Goal: Navigation & Orientation: Find specific page/section

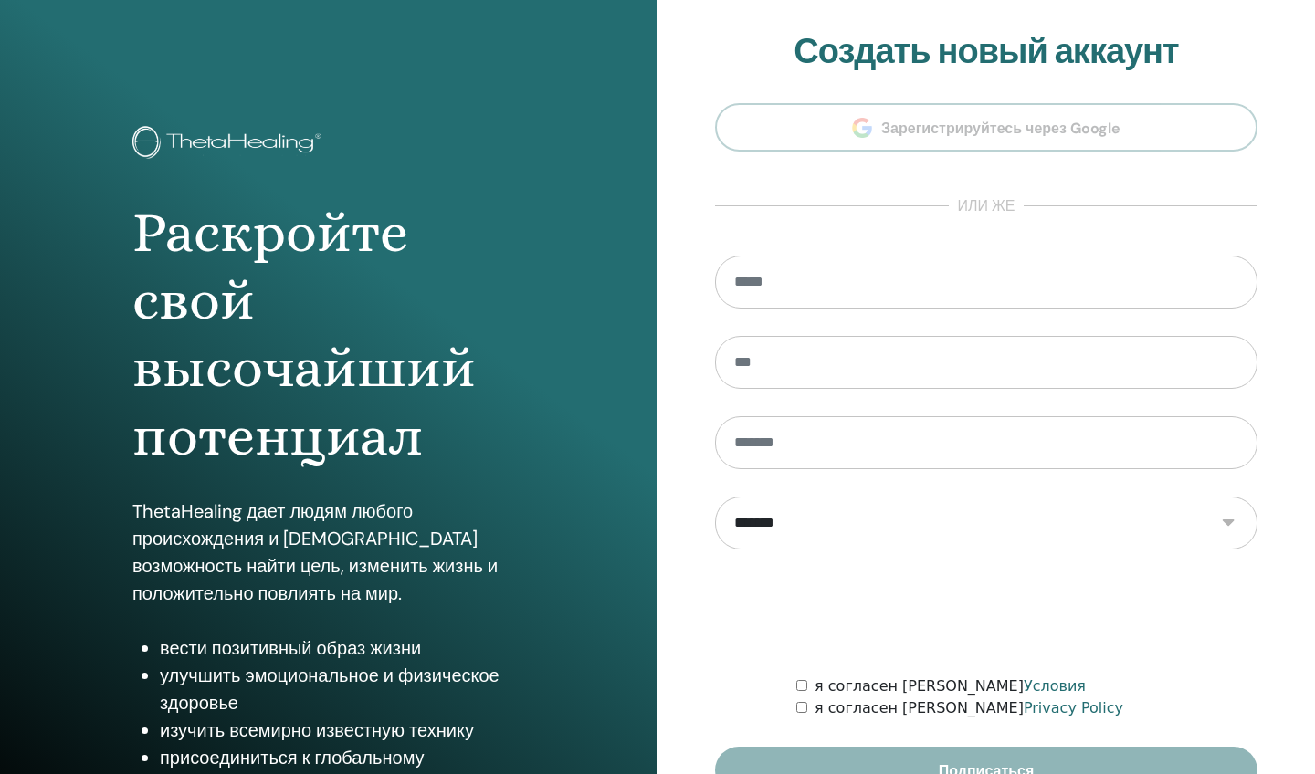
click at [821, 284] on input "email" at bounding box center [986, 282] width 542 height 53
click at [1237, 285] on input "email" at bounding box center [986, 282] width 542 height 53
click at [1219, 282] on input "email" at bounding box center [986, 282] width 542 height 53
click at [934, 279] on input "email" at bounding box center [986, 282] width 542 height 53
type input "**********"
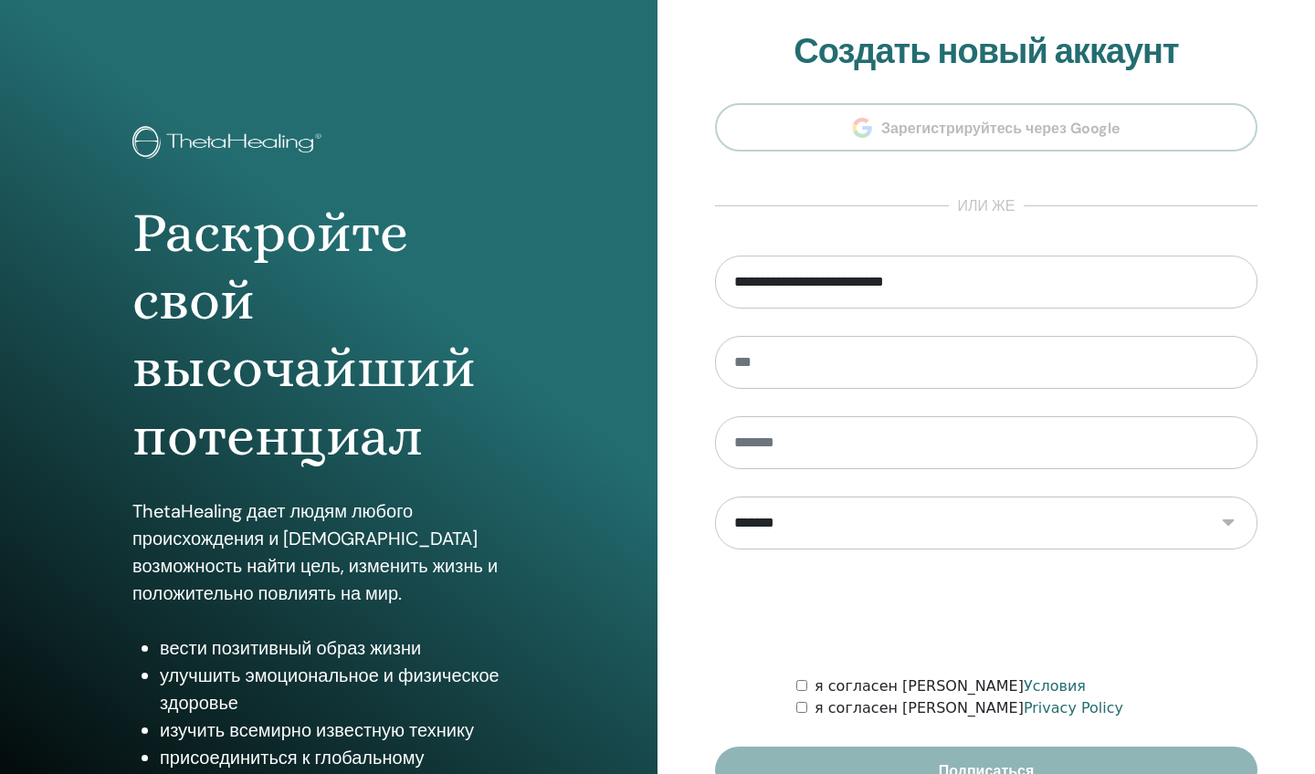
click at [955, 334] on form "**********" at bounding box center [986, 525] width 542 height 539
click at [89, 612] on div "Раскройте свой высочайший потенциал ThetaHealing дает людям любого происхождени…" at bounding box center [328, 438] width 657 height 877
click at [89, 626] on div "Раскройте свой высочайший потенциал ThetaHealing дает людям любого происхождени…" at bounding box center [328, 438] width 657 height 877
click at [1233, 280] on input "email" at bounding box center [986, 282] width 542 height 53
type input "**********"
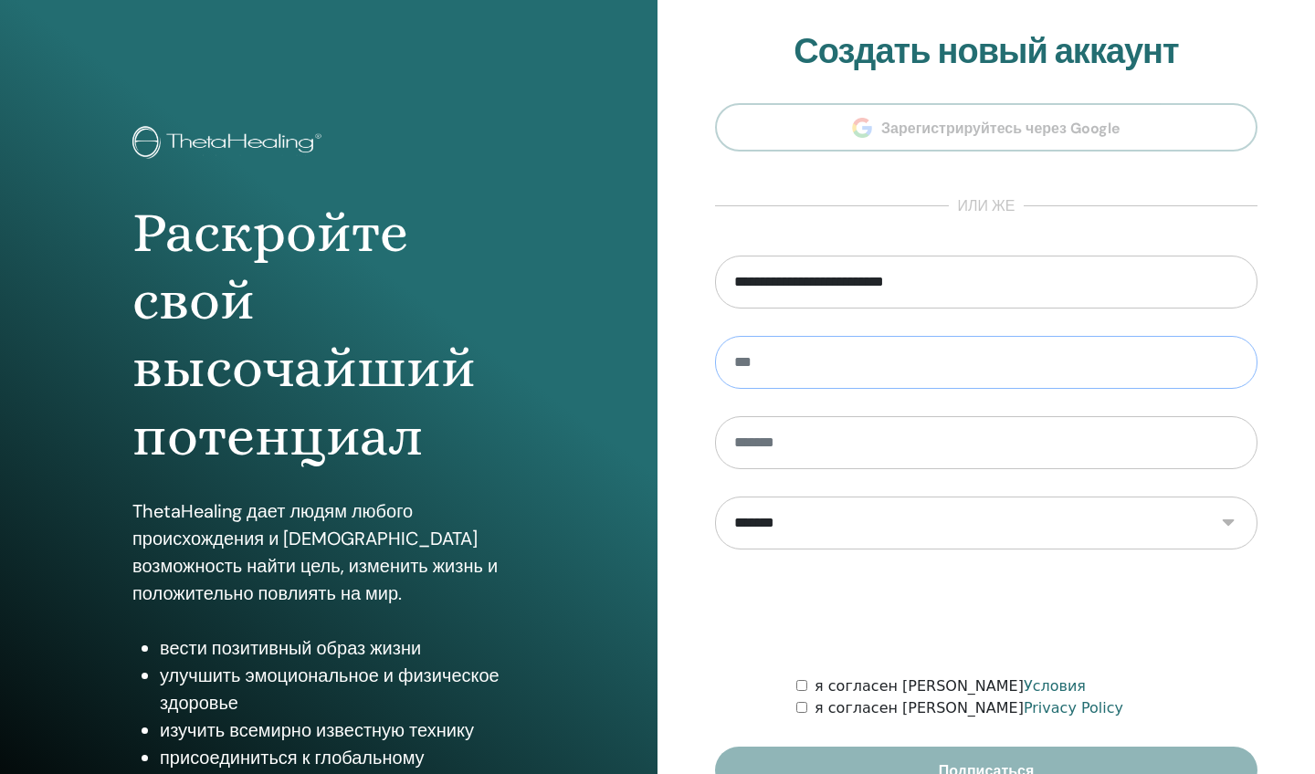
type input "*****"
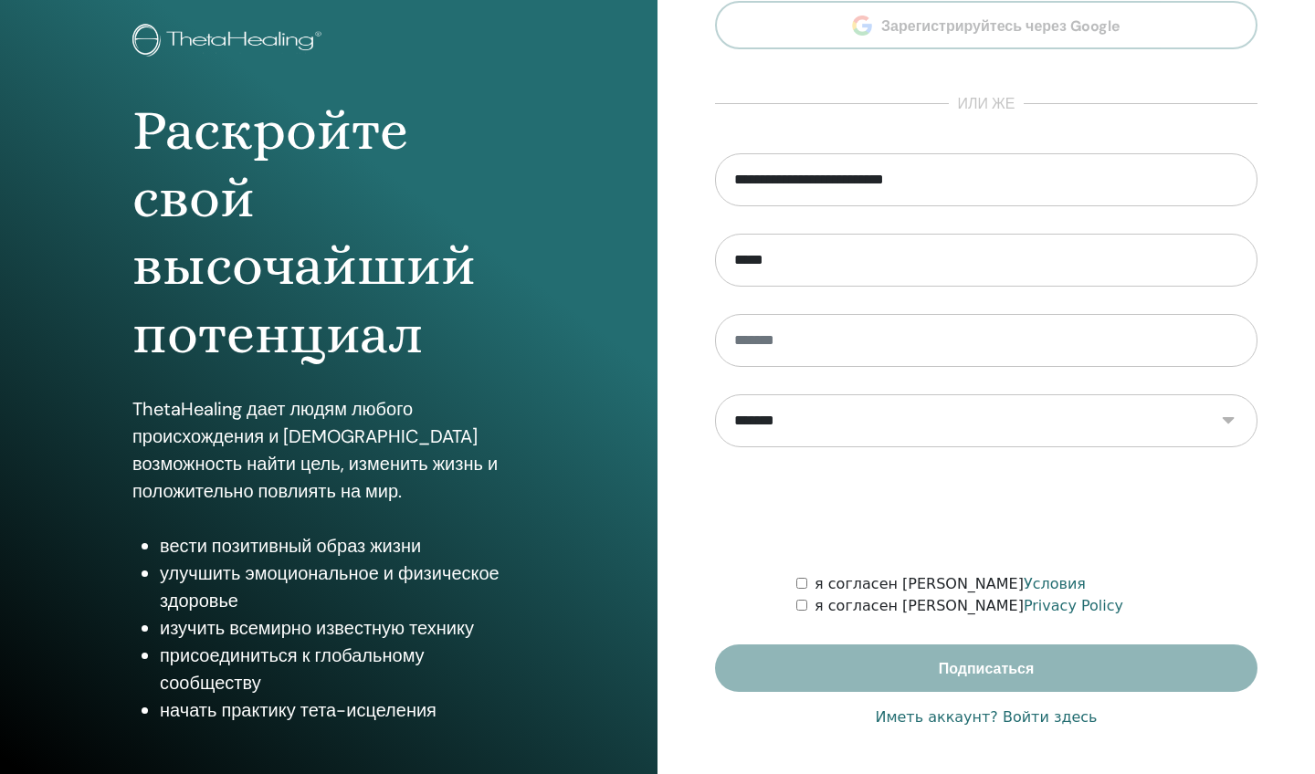
scroll to position [102, 0]
click at [1233, 177] on input "**********" at bounding box center [986, 179] width 542 height 53
type input "**********"
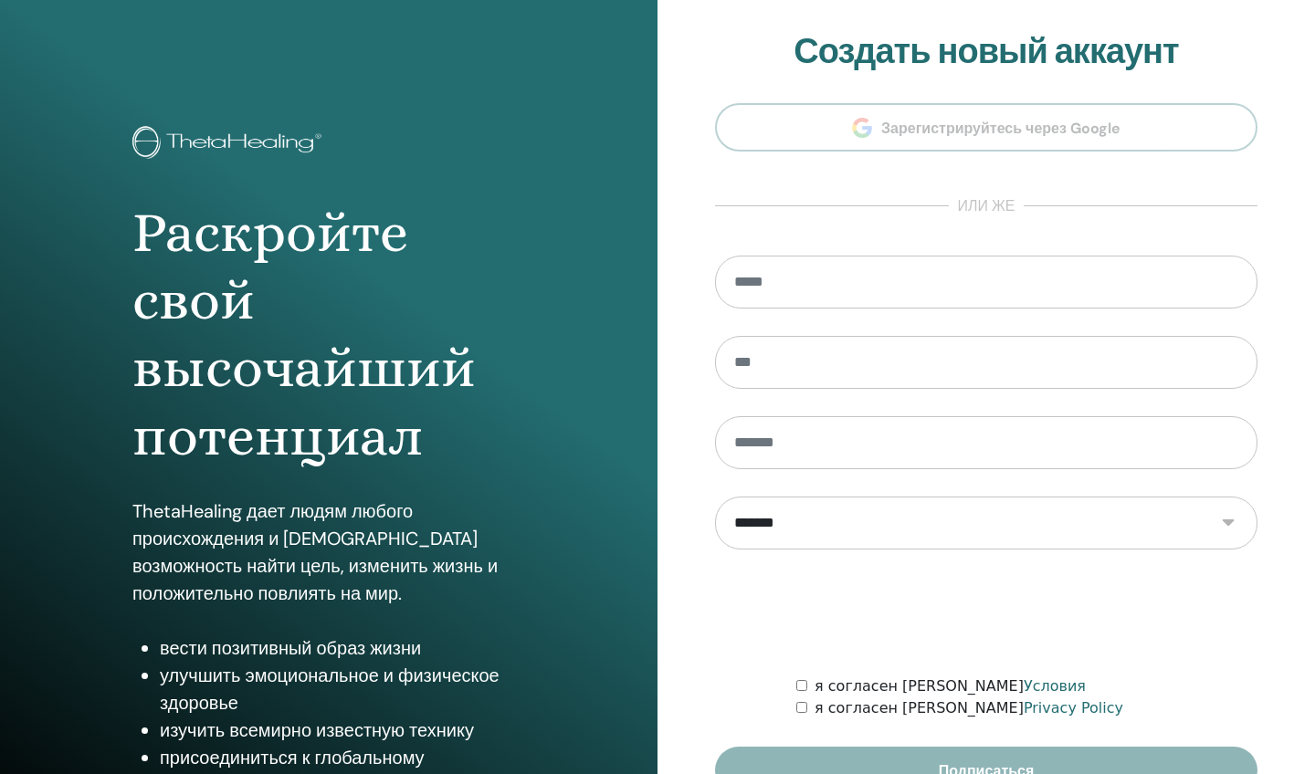
click at [1113, 291] on input "email" at bounding box center [986, 282] width 542 height 53
click at [1111, 291] on input "email" at bounding box center [986, 282] width 542 height 53
click at [1233, 278] on input "email" at bounding box center [986, 282] width 542 height 53
click at [1174, 287] on input "email" at bounding box center [986, 282] width 542 height 53
click at [1127, 277] on input "email" at bounding box center [986, 282] width 542 height 53
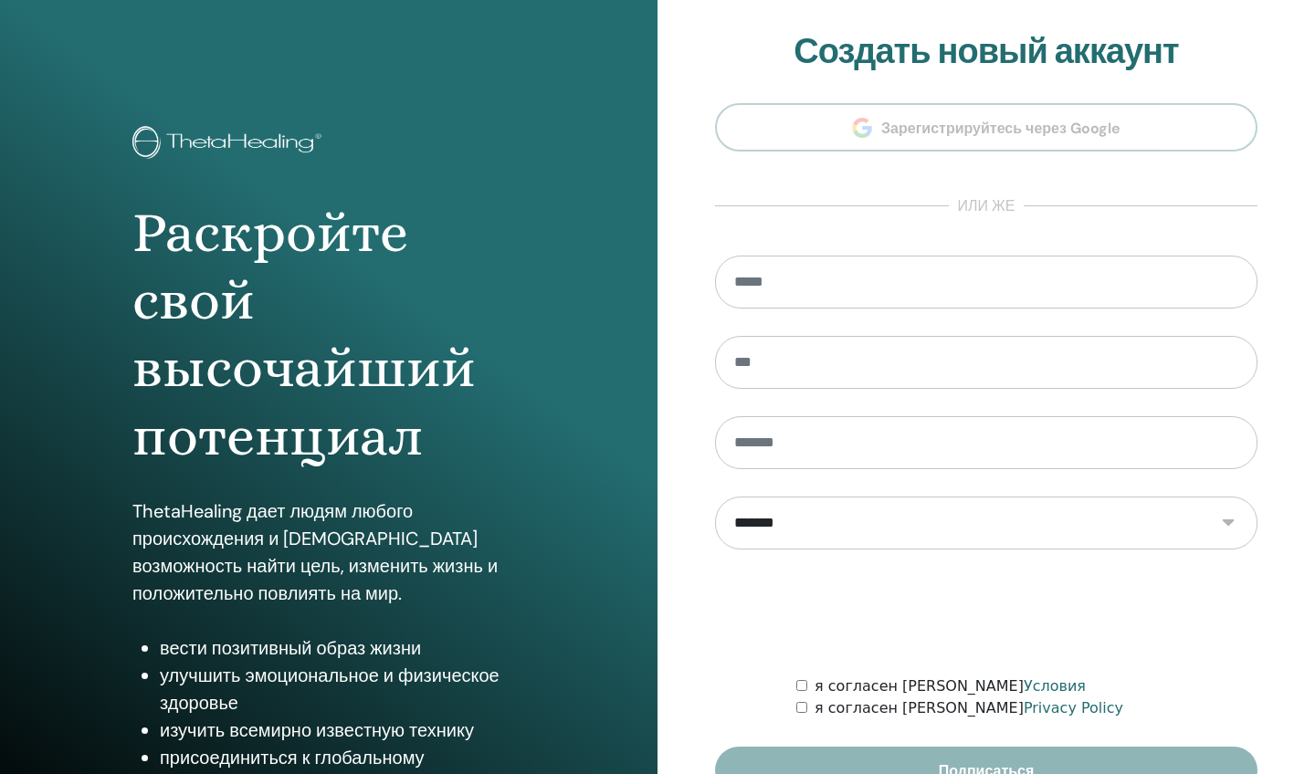
click at [1020, 239] on section "**********" at bounding box center [986, 413] width 542 height 764
click at [853, 293] on input "email" at bounding box center [986, 282] width 542 height 53
click at [830, 282] on input "email" at bounding box center [986, 282] width 542 height 53
click at [1234, 280] on input "email" at bounding box center [986, 282] width 542 height 53
type input "**********"
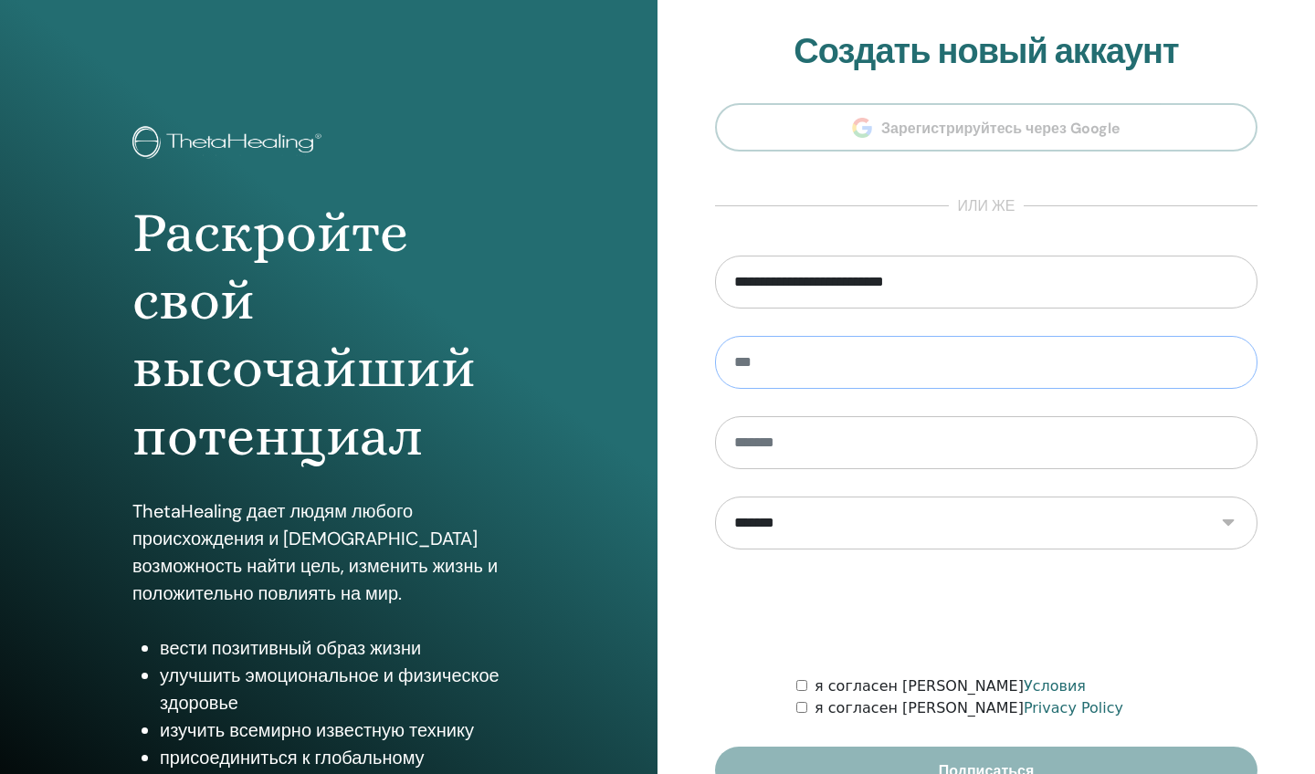
click at [973, 352] on input "text" at bounding box center [986, 362] width 542 height 53
type input "*"
type input "*****"
click at [737, 579] on div at bounding box center [986, 612] width 542 height 71
type input "********"
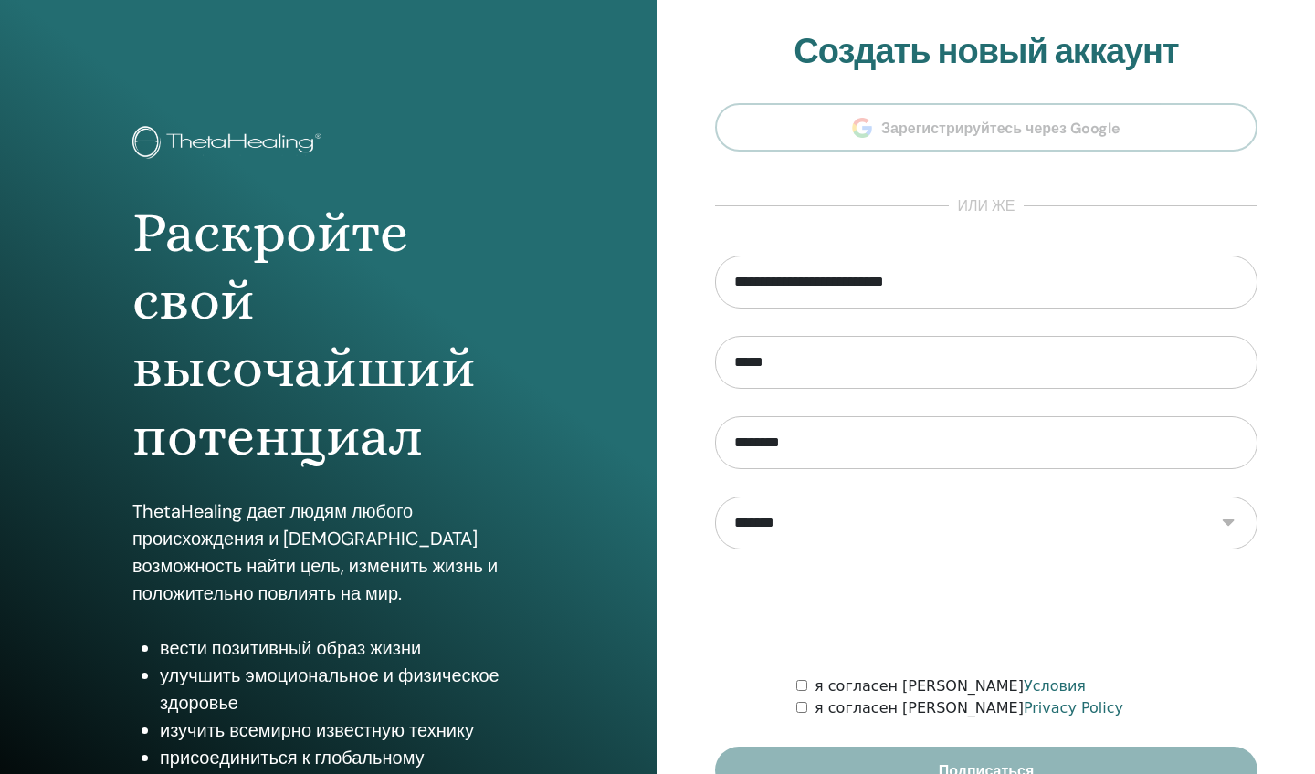
click at [724, 611] on div at bounding box center [986, 612] width 542 height 71
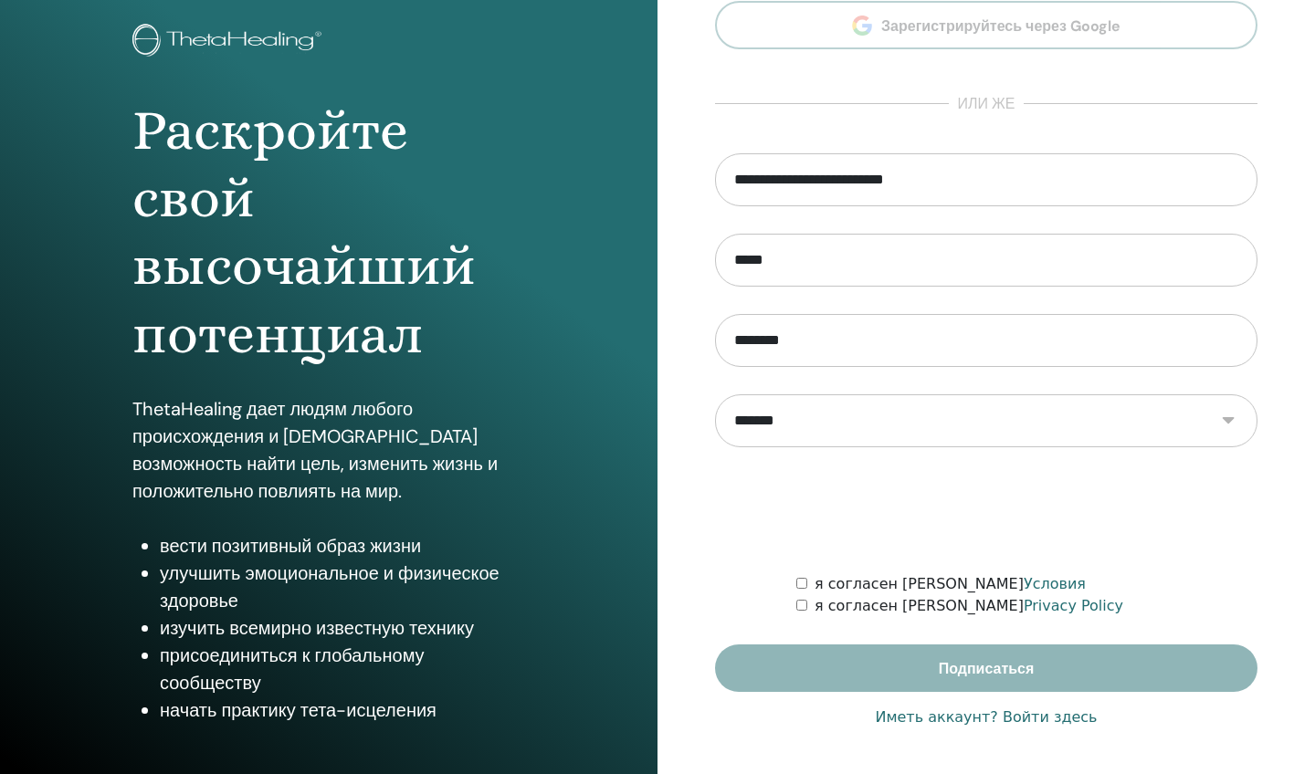
scroll to position [102, 0]
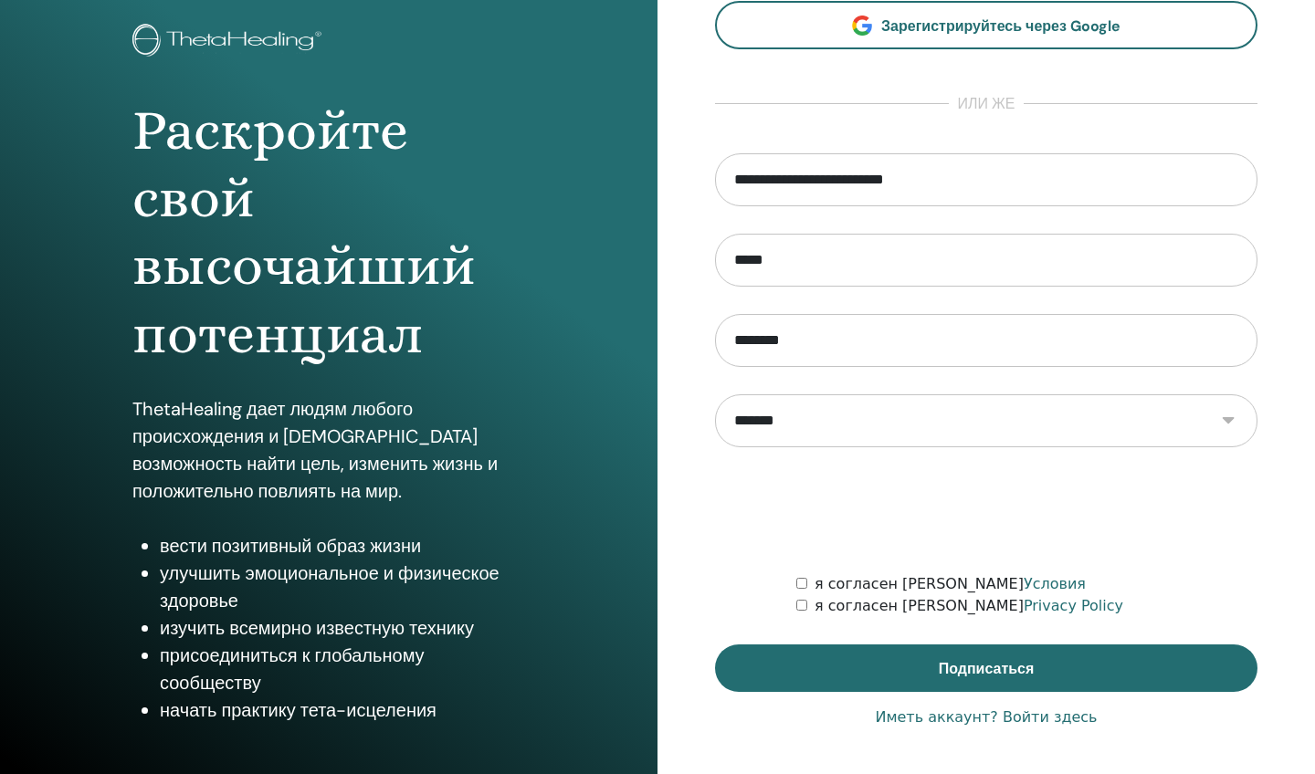
click at [1035, 722] on link "Иметь аккаунт? Войти здесь" at bounding box center [986, 718] width 222 height 22
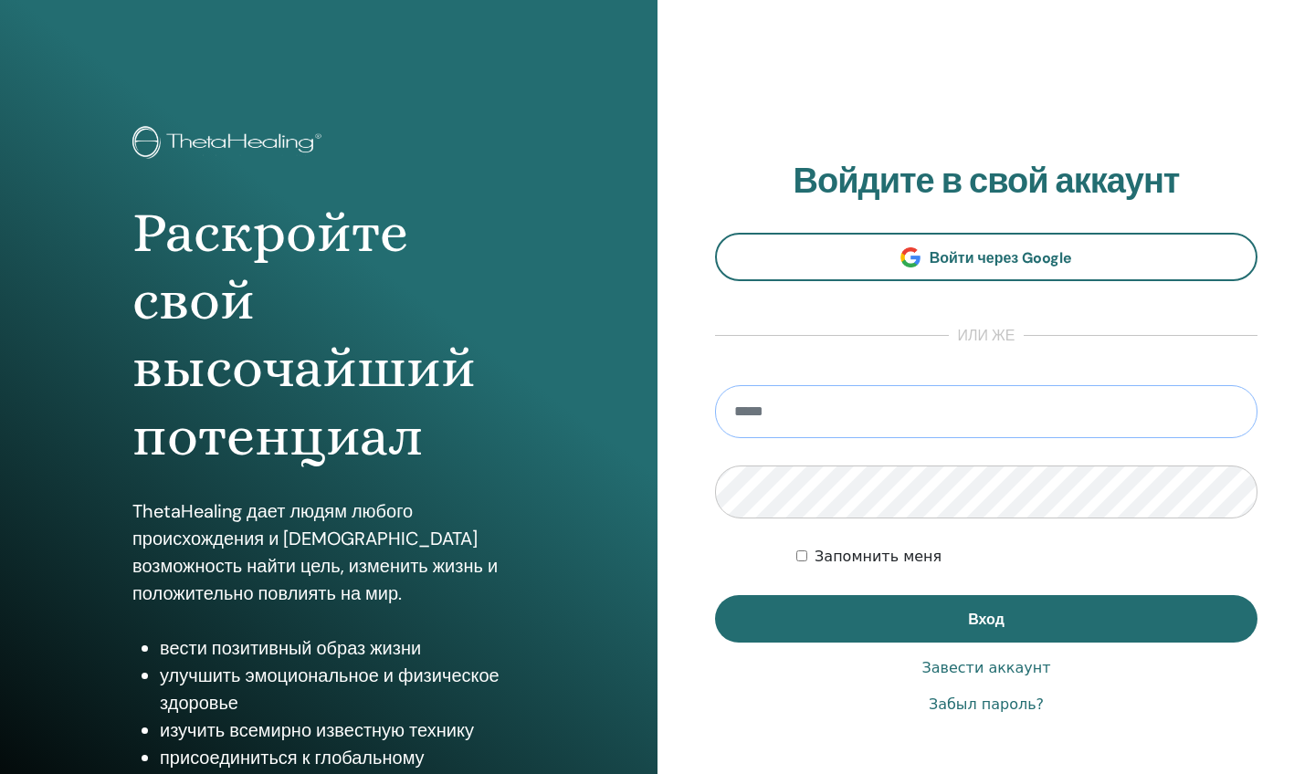
type input "**********"
click at [986, 619] on button "Вход" at bounding box center [986, 618] width 542 height 47
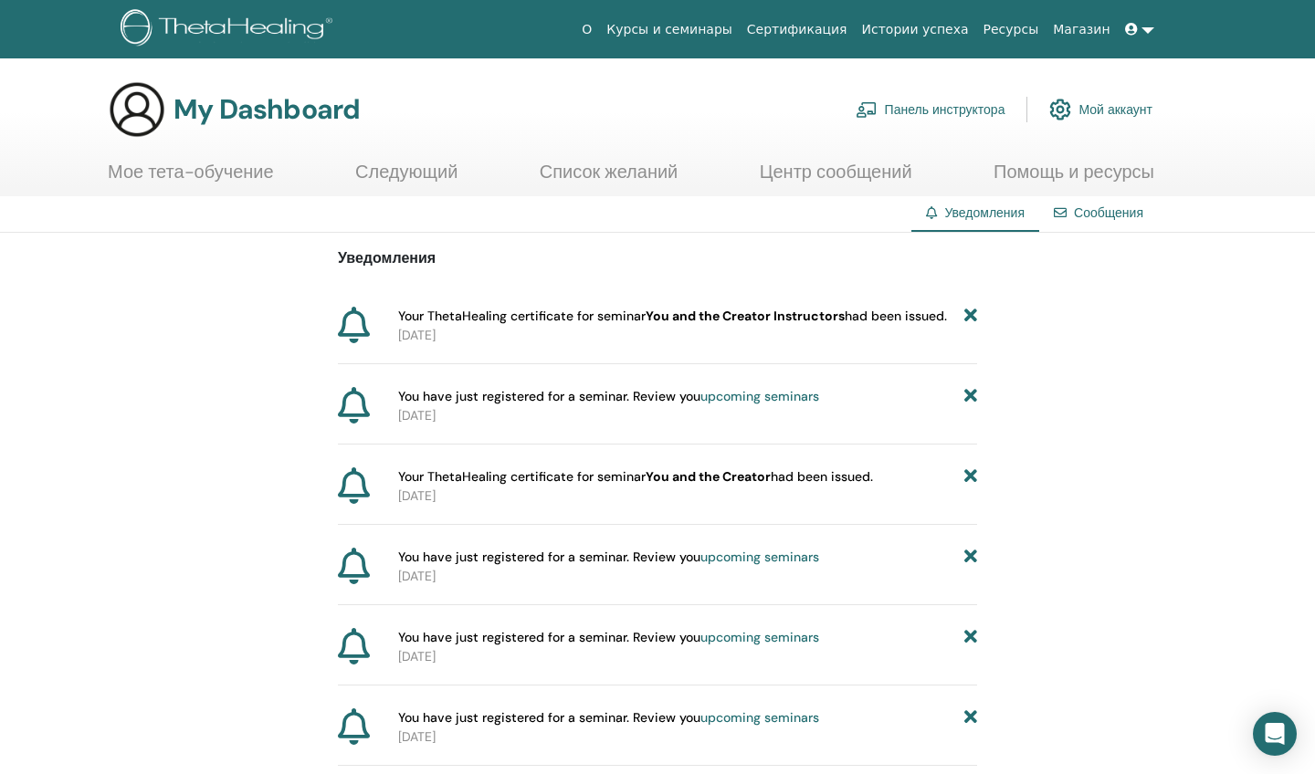
click at [898, 110] on link "Панель инструктора" at bounding box center [931, 109] width 150 height 40
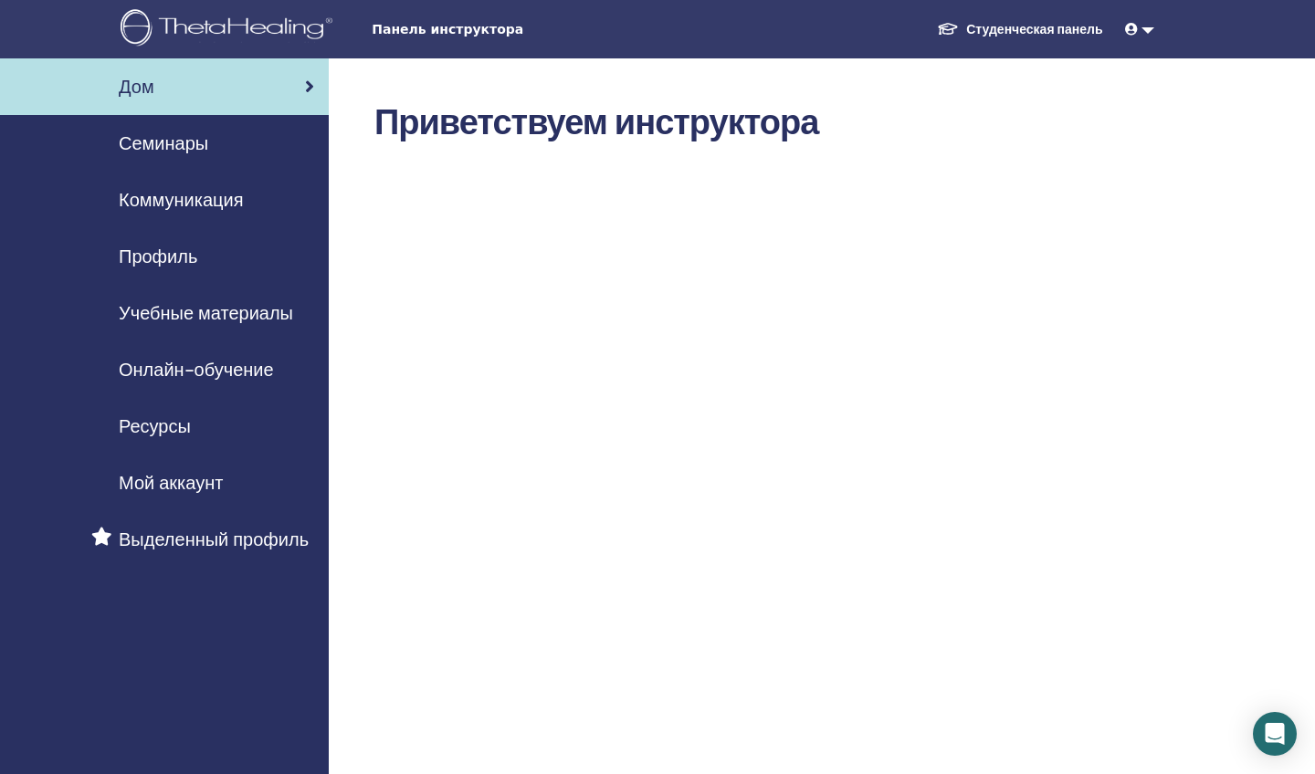
click at [148, 372] on span "Онлайн-обучение" at bounding box center [196, 369] width 155 height 27
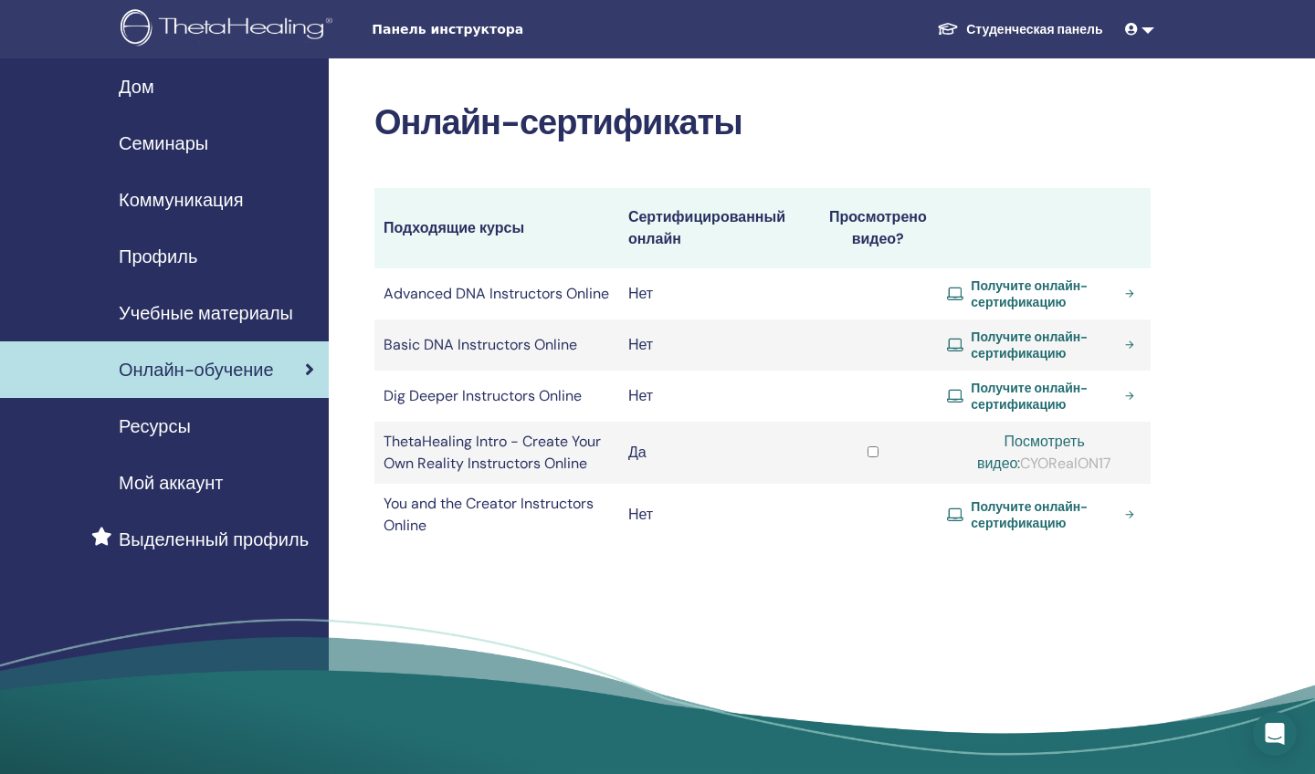
click at [142, 142] on span "Семинары" at bounding box center [163, 143] width 89 height 27
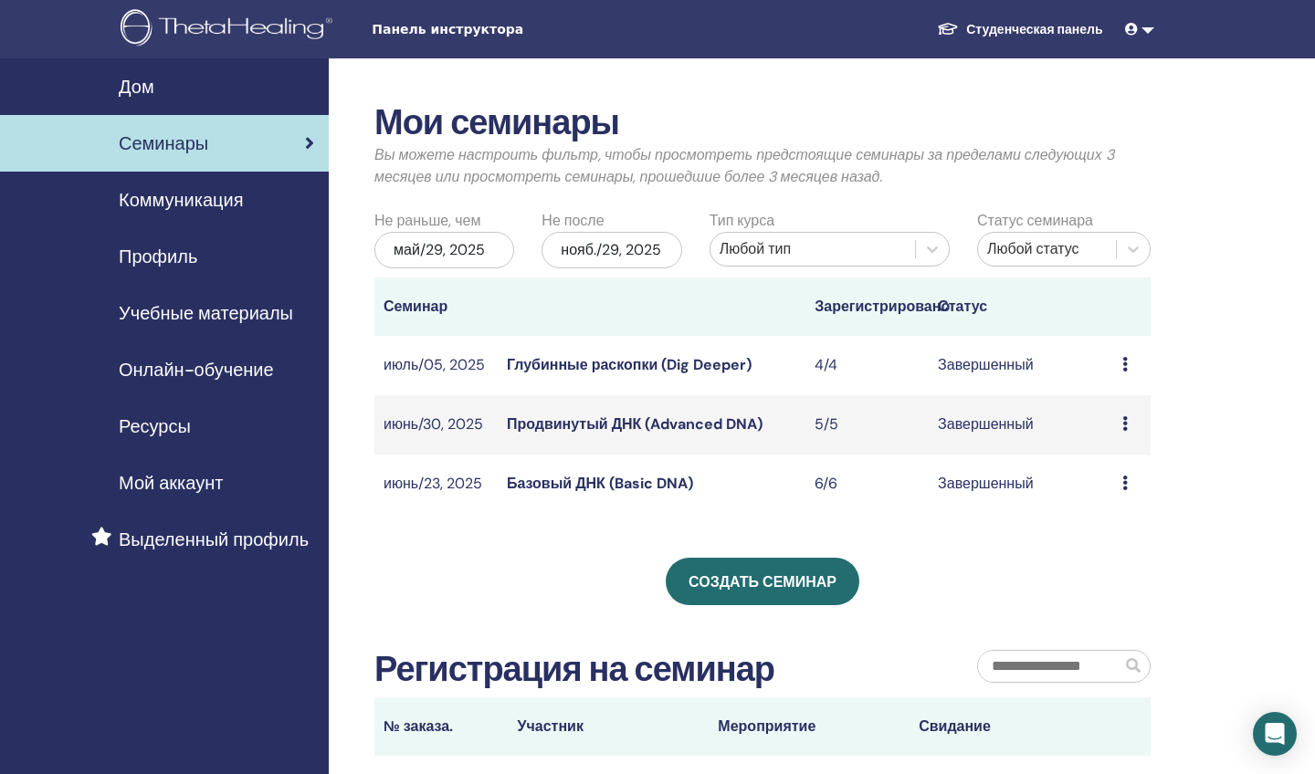
click at [228, 200] on span "Коммуникация" at bounding box center [181, 199] width 124 height 27
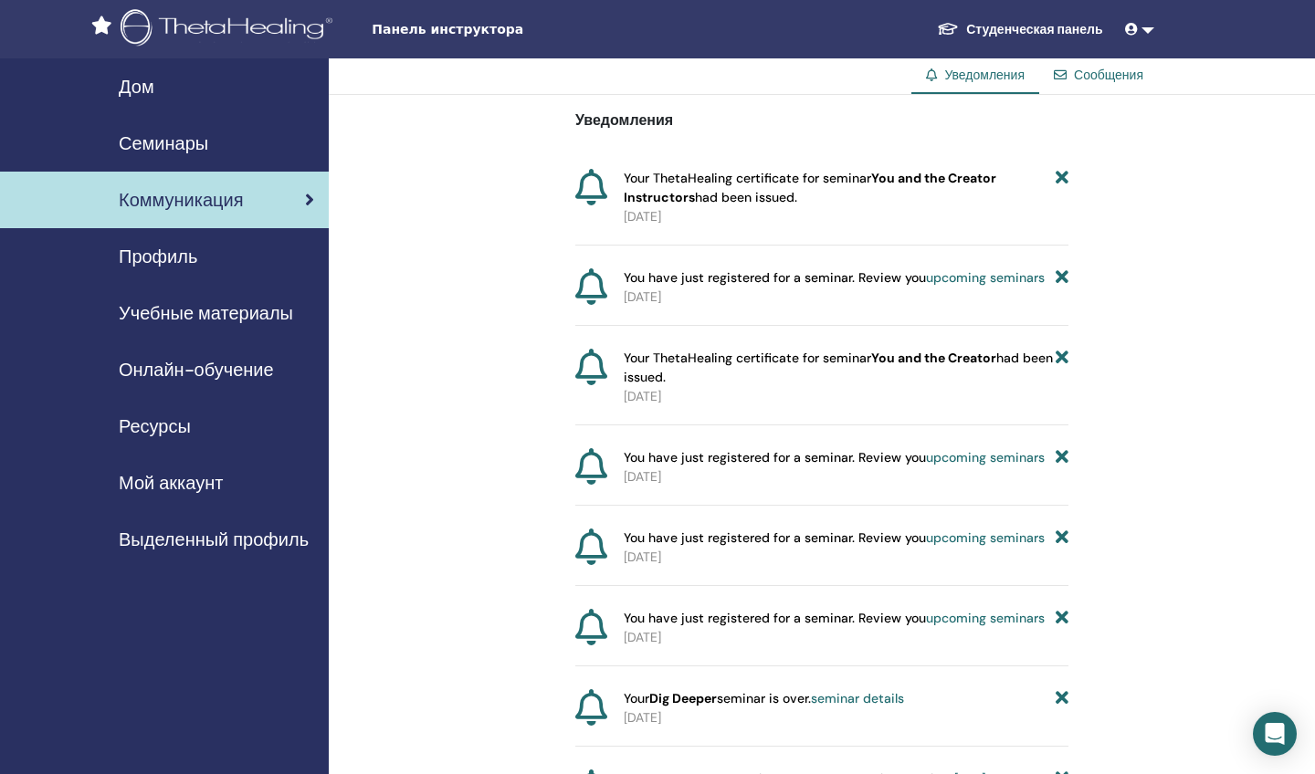
click at [200, 255] on div "Профиль" at bounding box center [164, 256] width 299 height 27
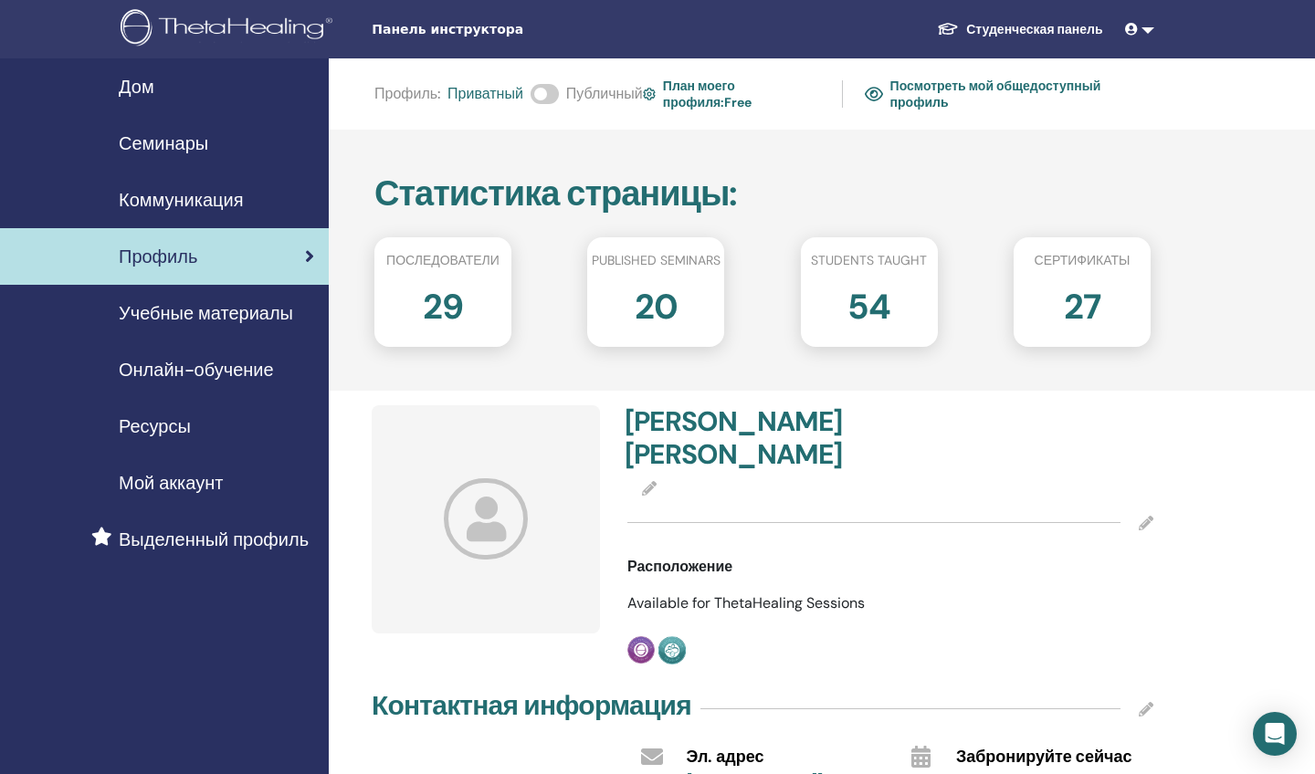
click at [218, 318] on span "Учебные материалы" at bounding box center [206, 312] width 174 height 27
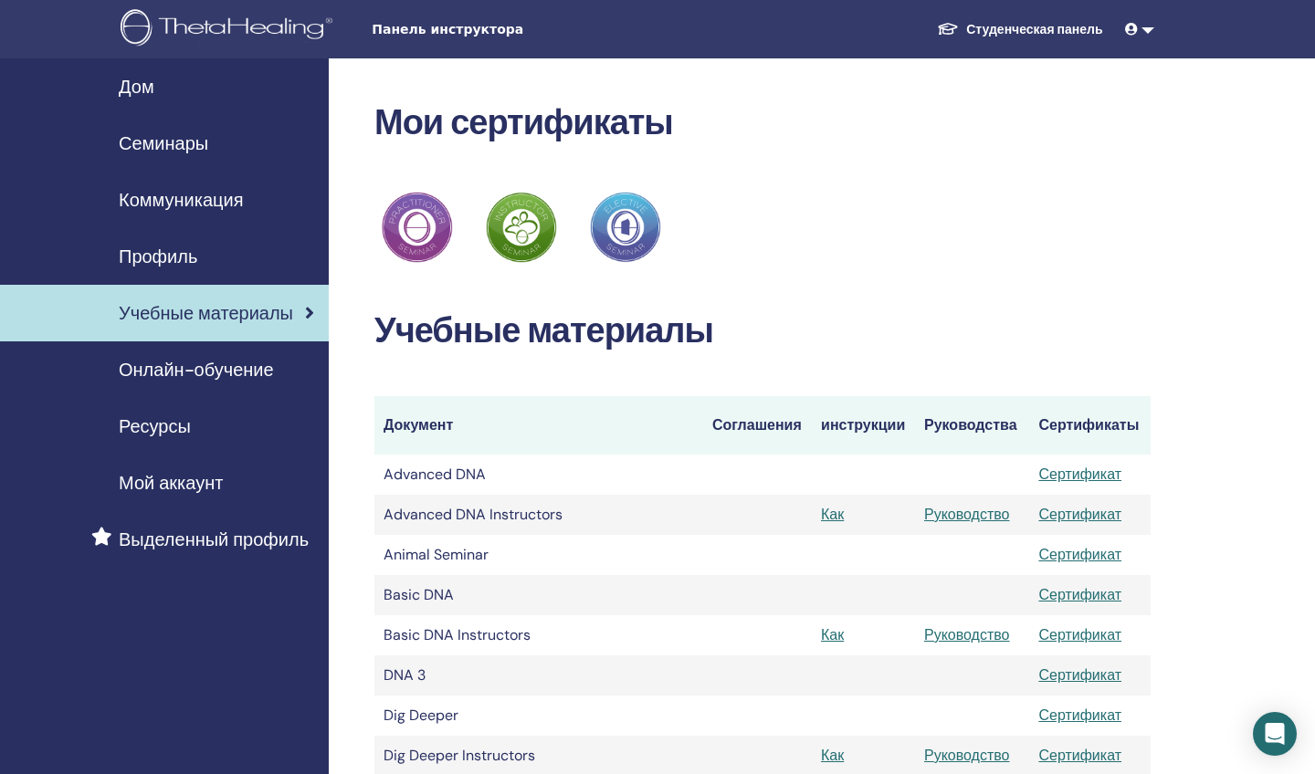
click at [164, 373] on span "Онлайн-обучение" at bounding box center [196, 369] width 155 height 27
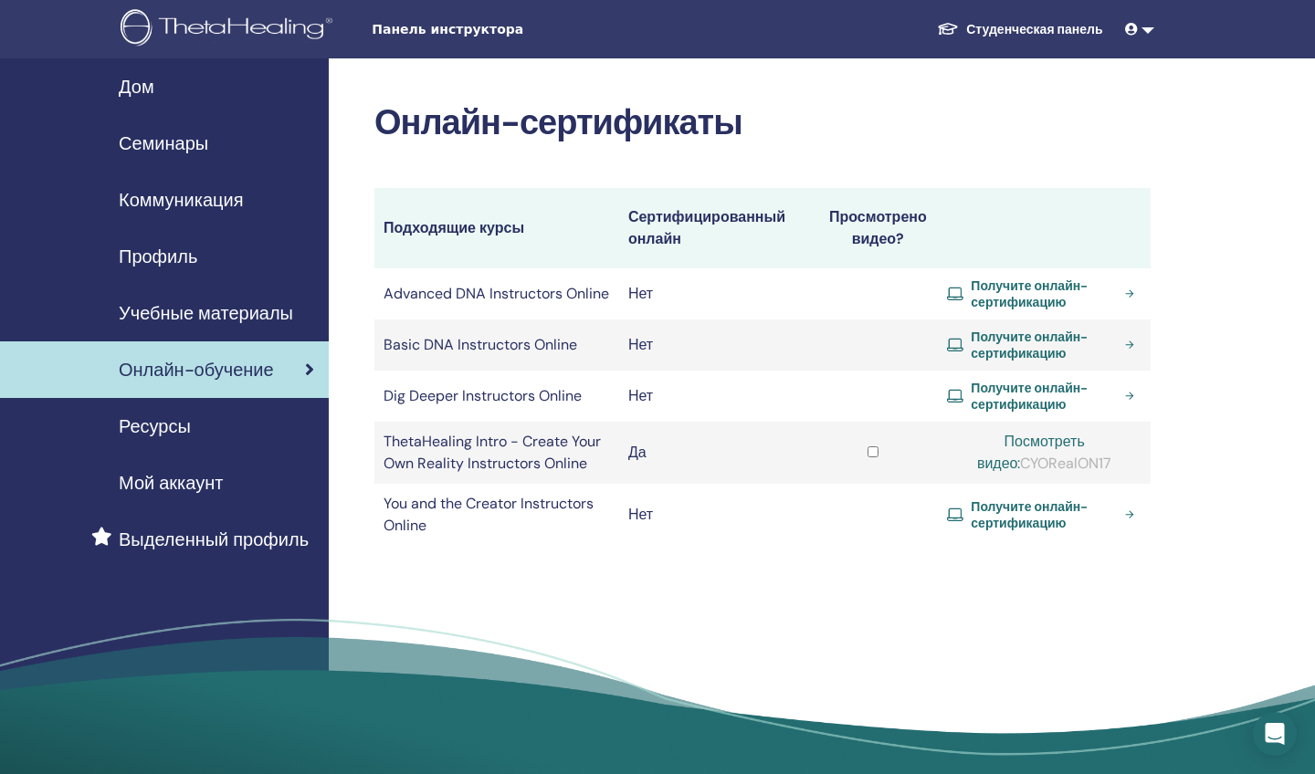
click at [171, 434] on span "Ресурсы" at bounding box center [155, 426] width 72 height 27
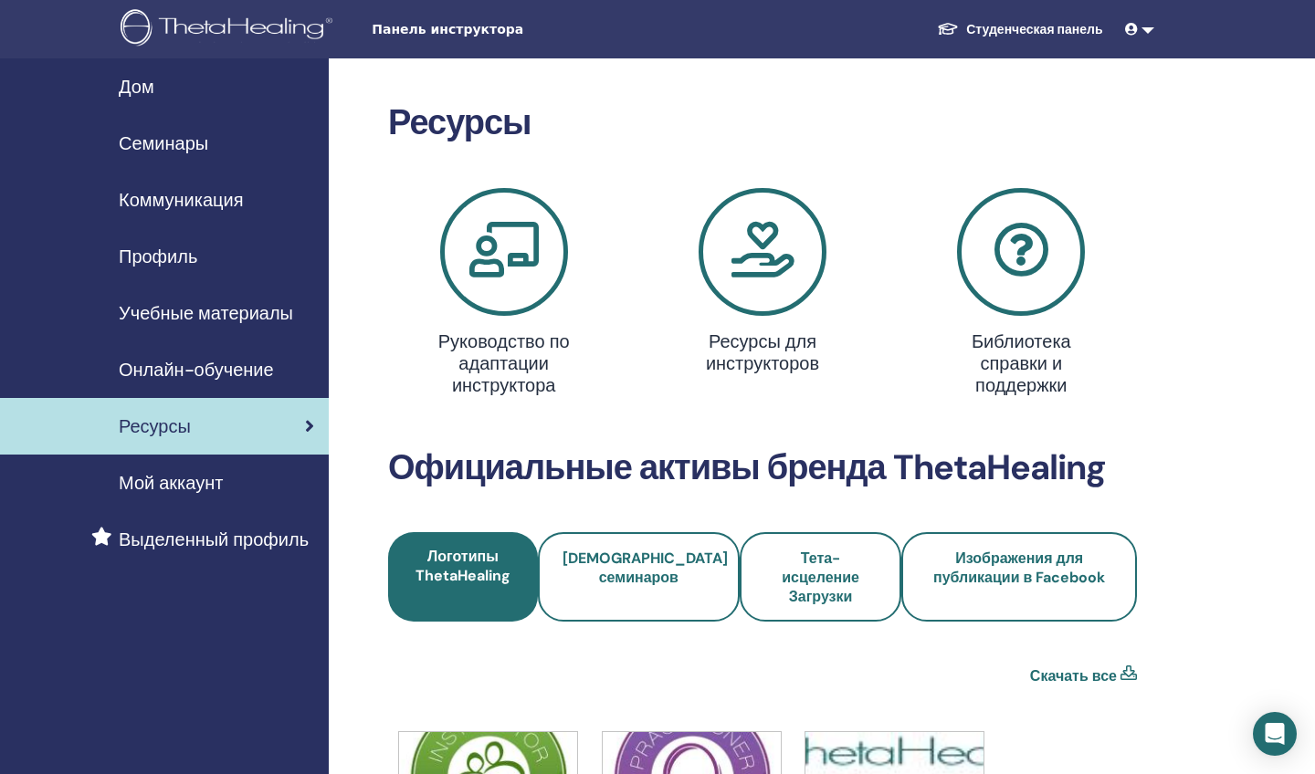
click at [195, 483] on span "Мой аккаунт" at bounding box center [171, 482] width 104 height 27
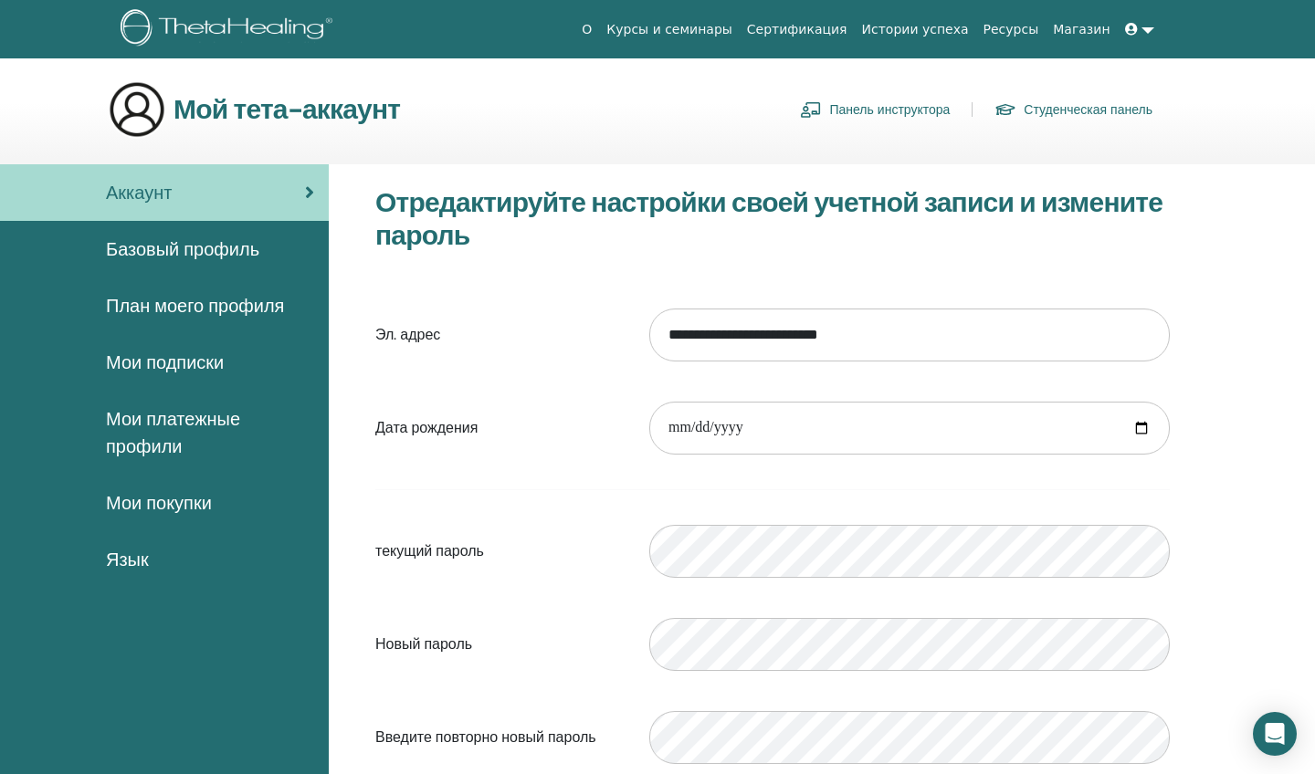
click at [1087, 32] on link "Магазин" at bounding box center [1080, 30] width 71 height 34
click at [1148, 28] on link at bounding box center [1140, 30] width 44 height 34
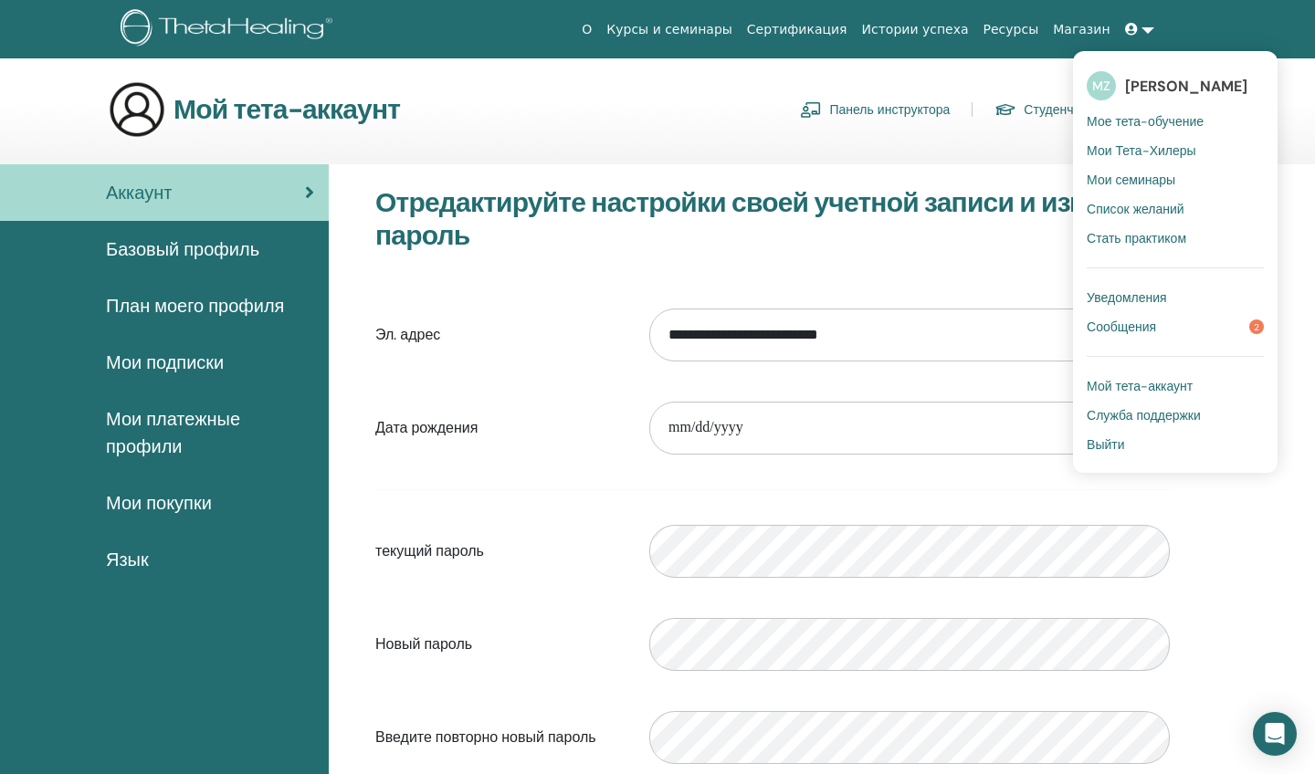
click at [1148, 182] on span "Мои семинары" at bounding box center [1131, 180] width 89 height 16
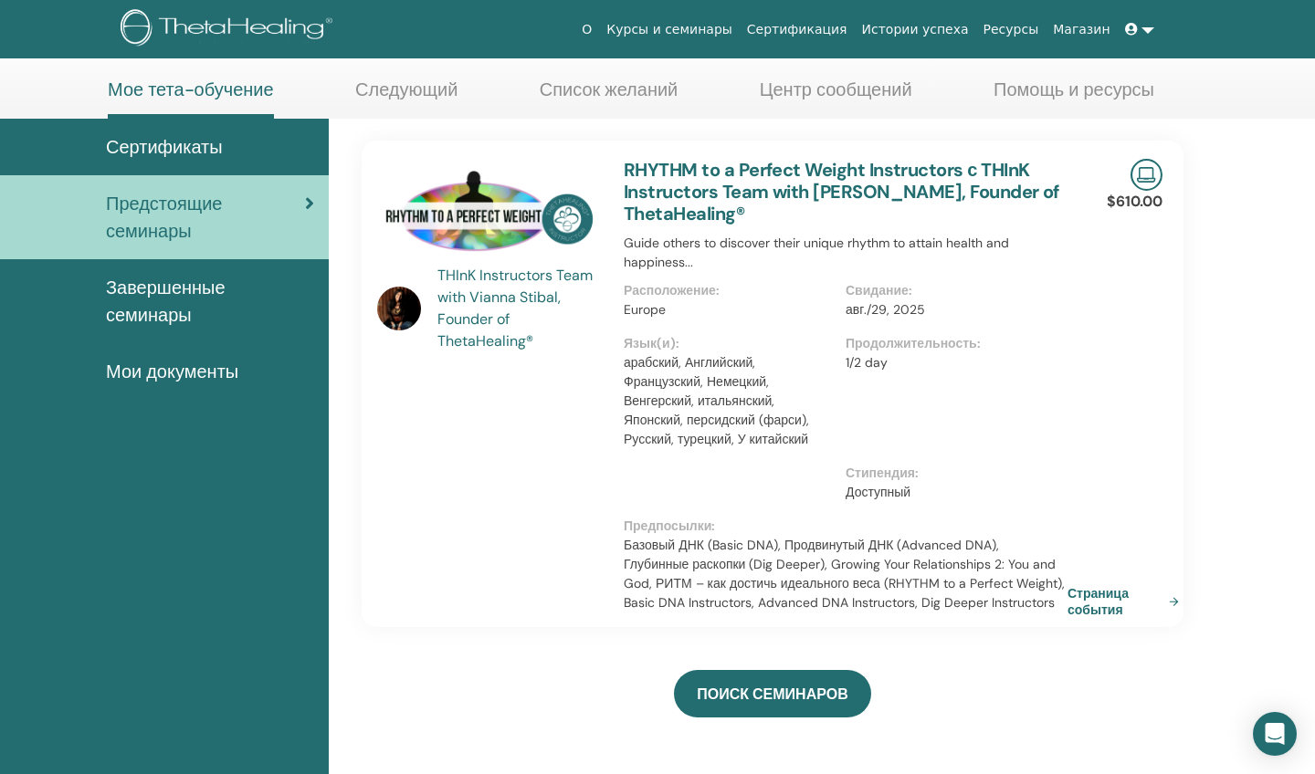
scroll to position [79, 0]
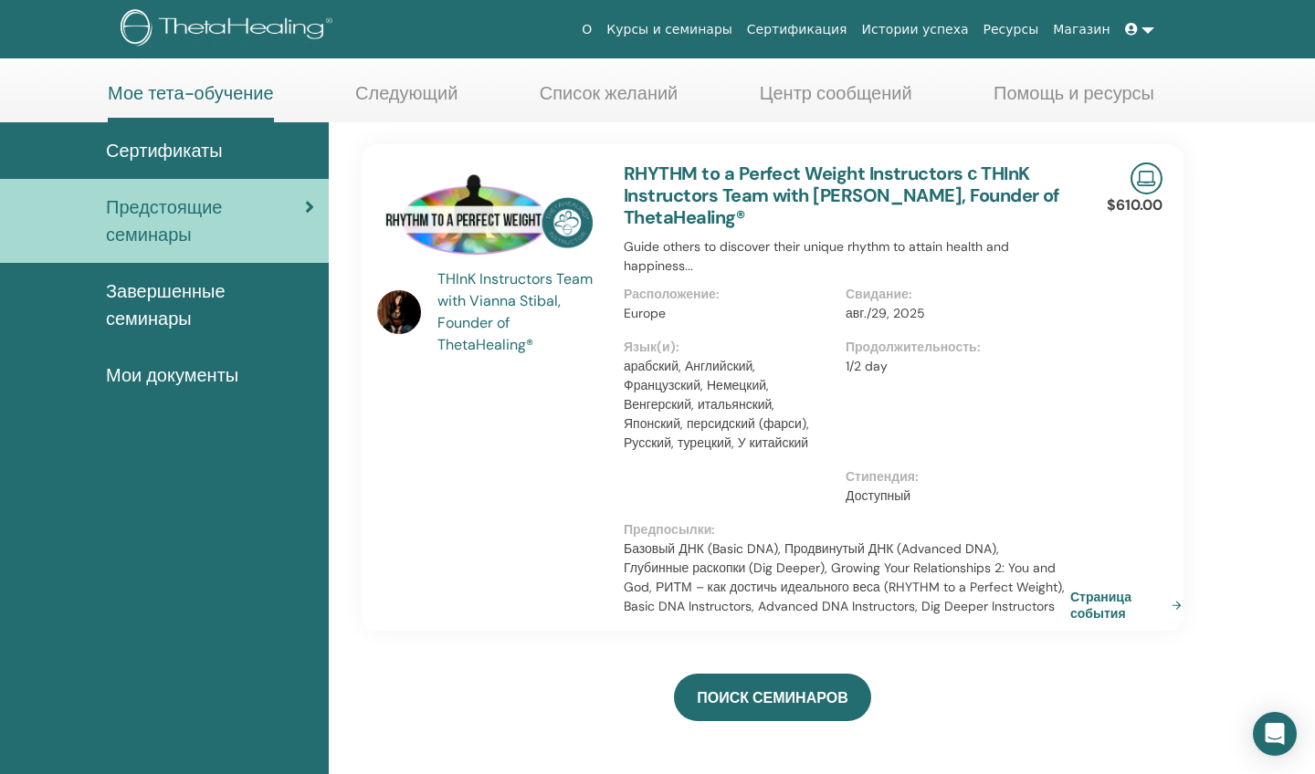
click at [1087, 606] on link "Страница события" at bounding box center [1129, 605] width 119 height 33
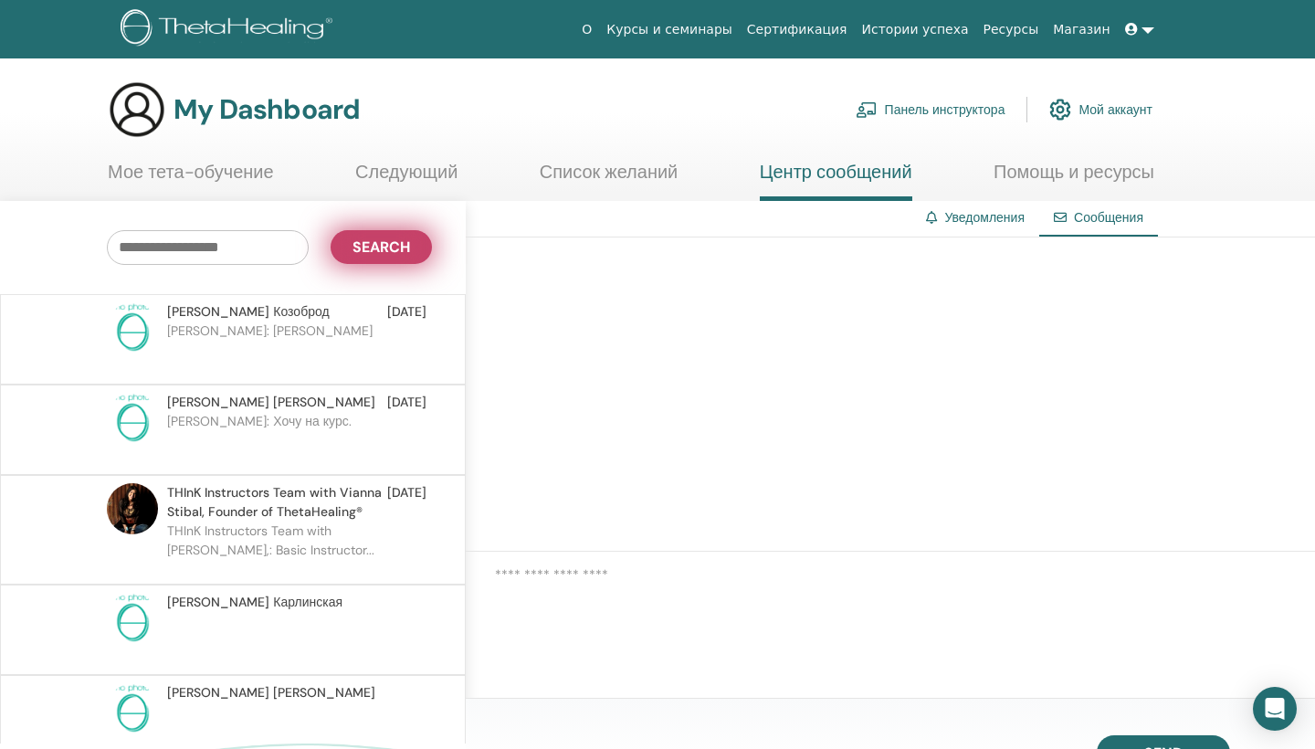
click at [402, 252] on span "Search" at bounding box center [381, 246] width 58 height 19
click at [201, 170] on link "Мое тета-обучение" at bounding box center [191, 179] width 166 height 36
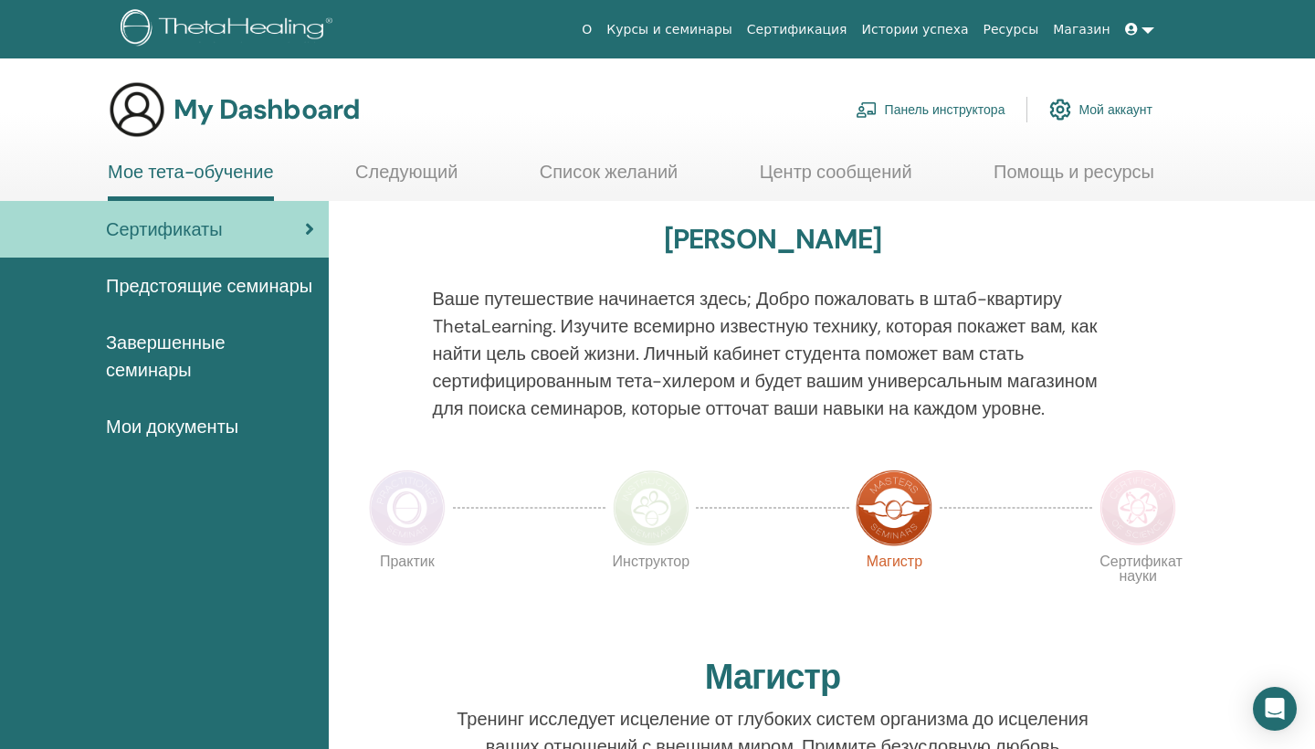
click at [898, 114] on link "Панель инструктора" at bounding box center [931, 109] width 150 height 40
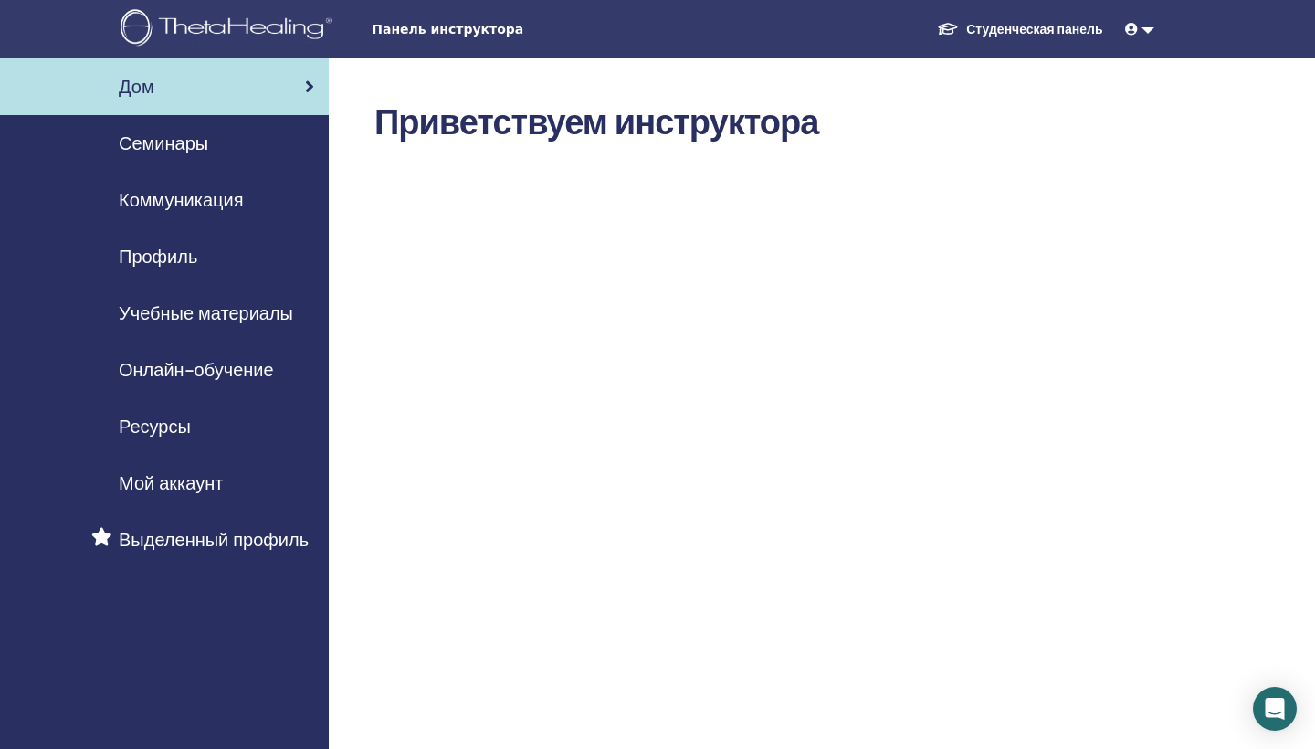
click at [304, 77] on div "Дом" at bounding box center [164, 86] width 299 height 27
click at [180, 137] on span "Семинары" at bounding box center [163, 143] width 89 height 27
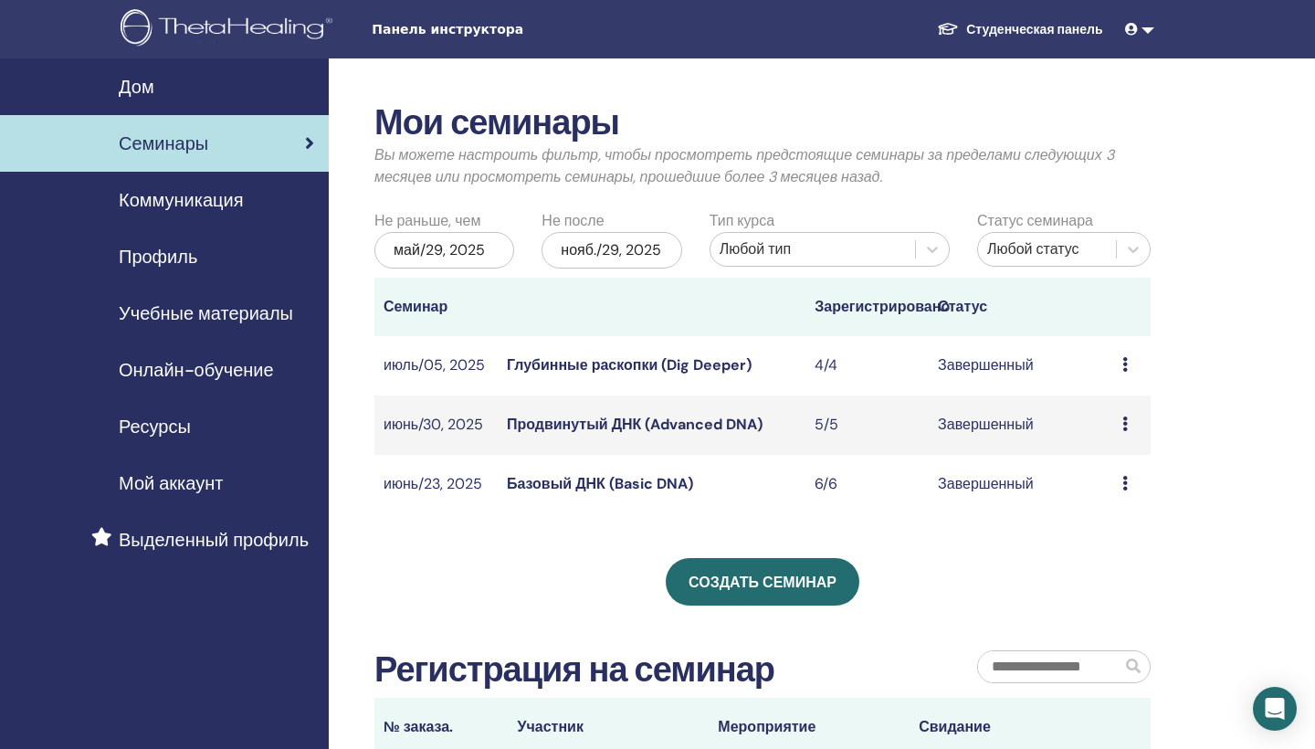
click at [236, 202] on span "Коммуникация" at bounding box center [181, 199] width 124 height 27
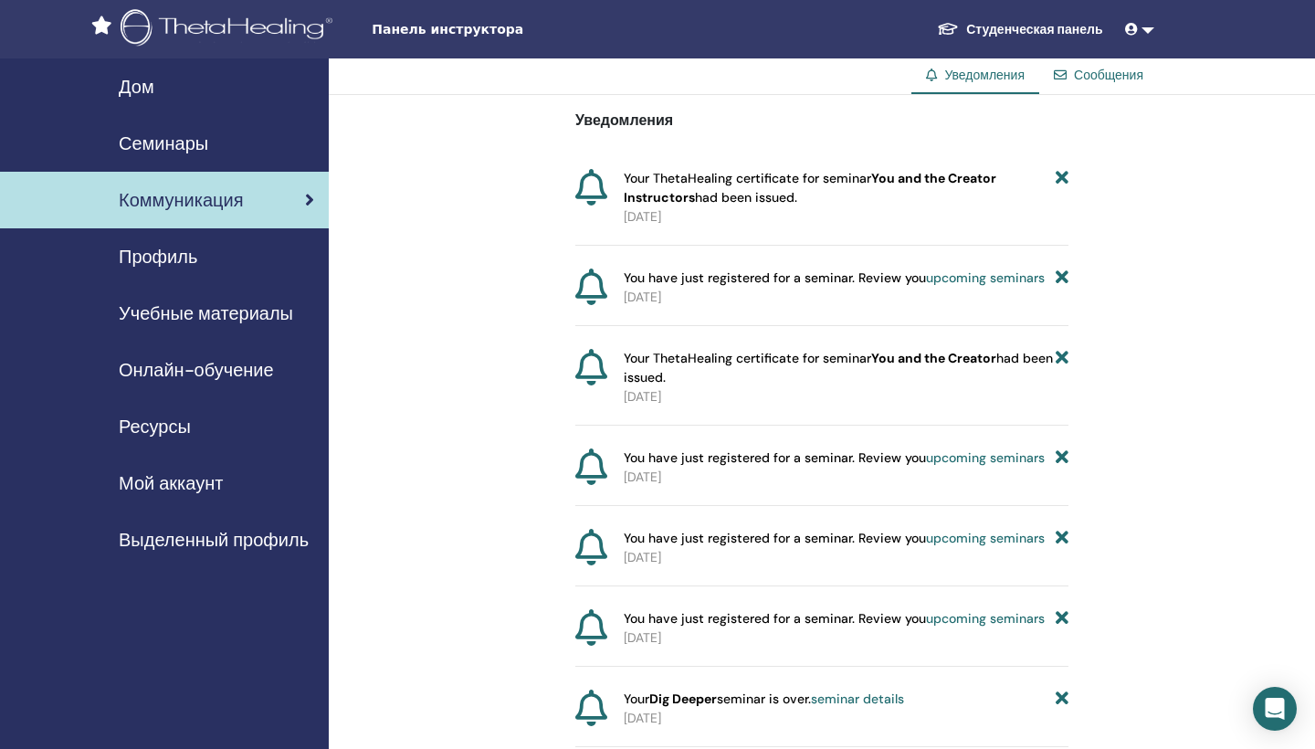
click at [175, 257] on span "Профиль" at bounding box center [158, 256] width 79 height 27
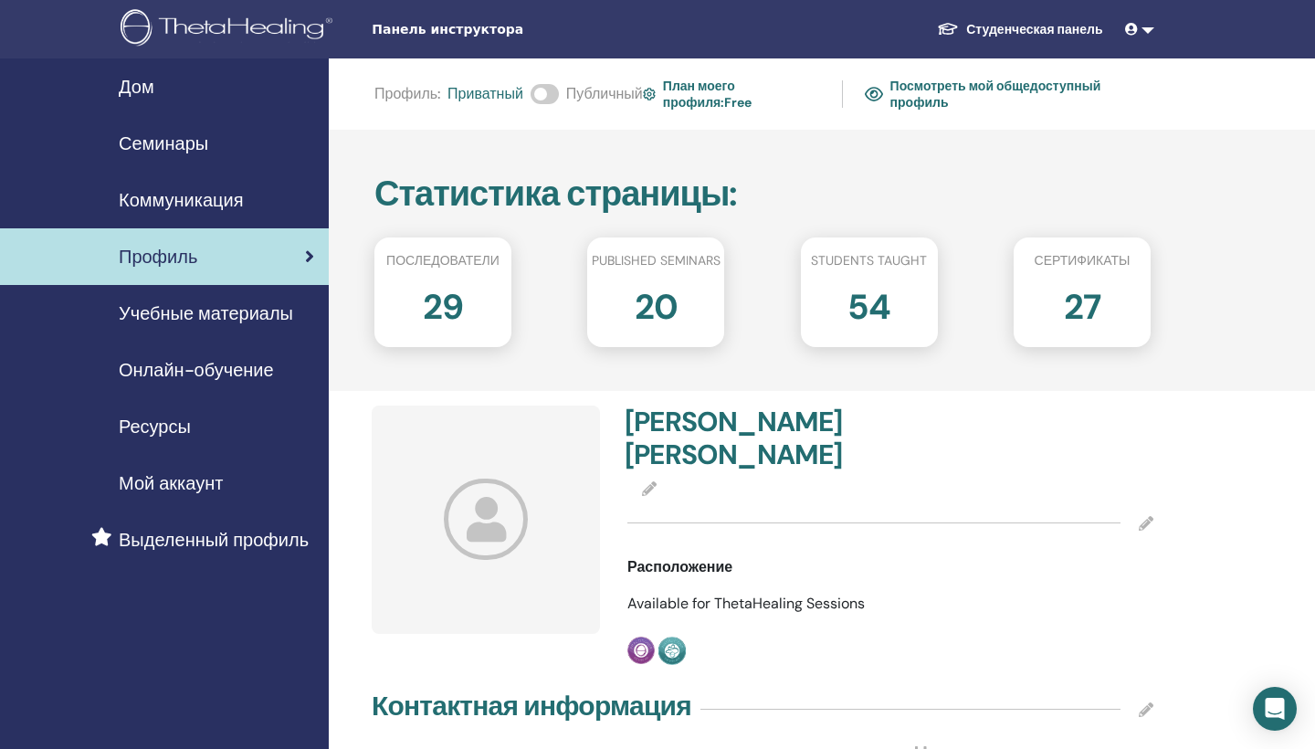
click at [286, 318] on span "Учебные материалы" at bounding box center [206, 312] width 174 height 27
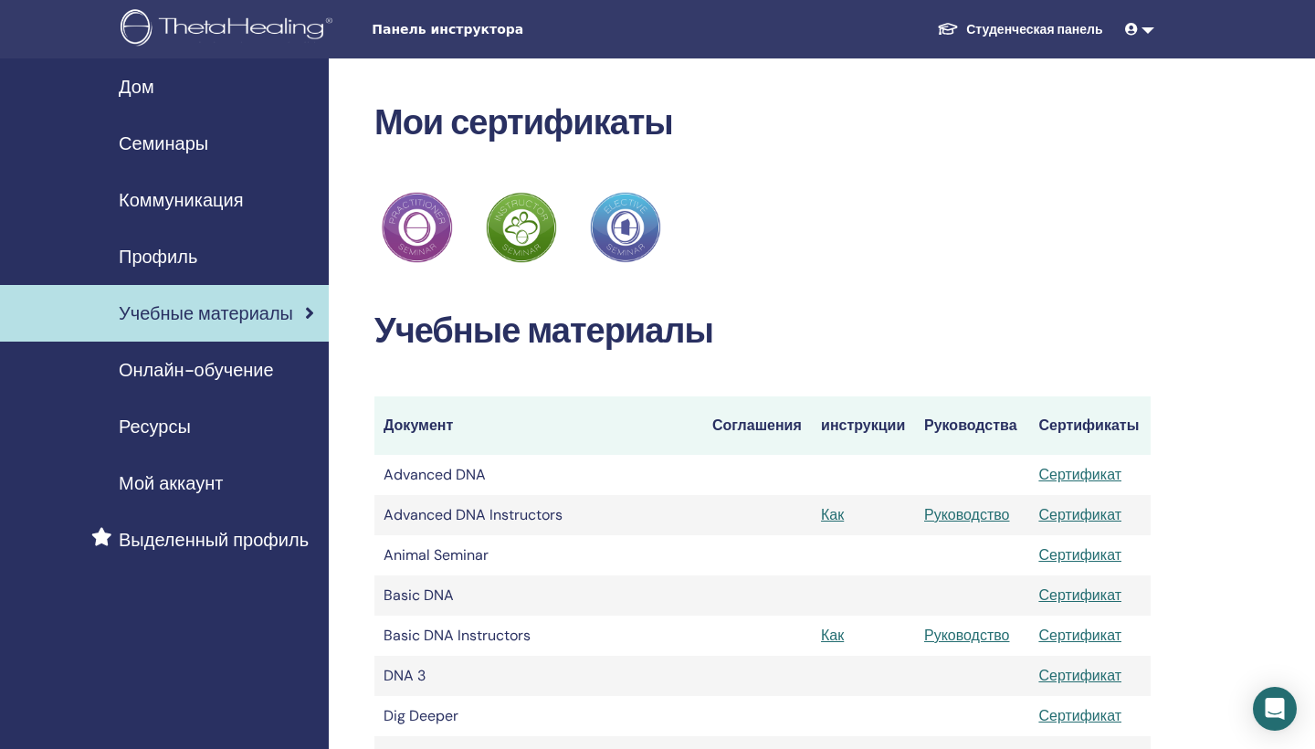
click at [175, 87] on div "Дом" at bounding box center [164, 86] width 299 height 27
